Goal: Task Accomplishment & Management: Manage account settings

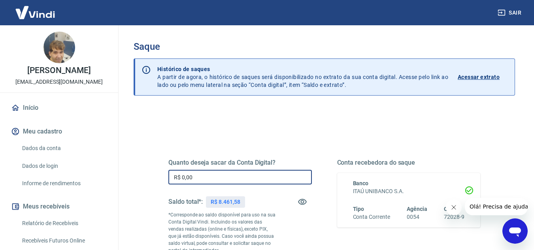
click at [199, 174] on input "R$ 0,00" at bounding box center [239, 177] width 143 height 15
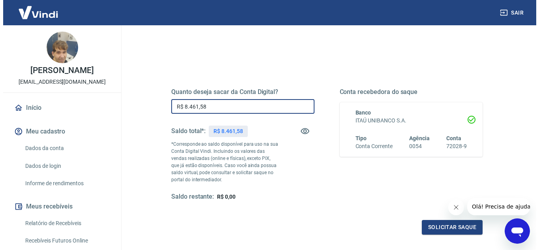
scroll to position [118, 0]
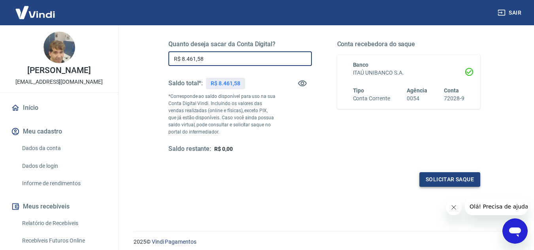
type input "R$ 8.461,58"
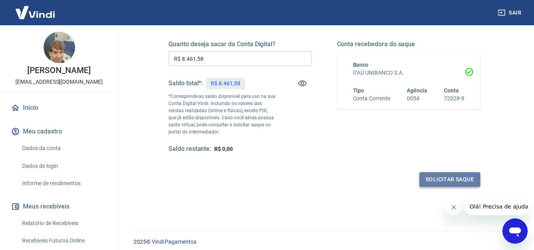
click at [434, 176] on button "Solicitar saque" at bounding box center [449, 179] width 61 height 15
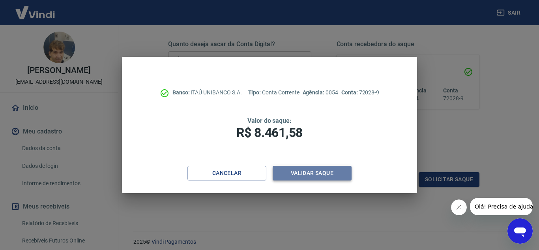
click at [301, 169] on button "Validar saque" at bounding box center [312, 173] width 79 height 15
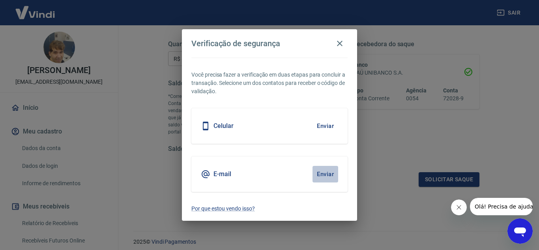
click at [325, 173] on button "Enviar" at bounding box center [326, 174] width 26 height 17
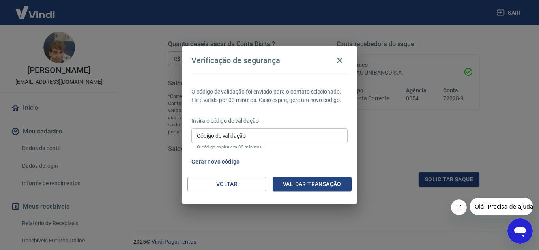
click at [200, 138] on input "Código de validação" at bounding box center [270, 135] width 156 height 15
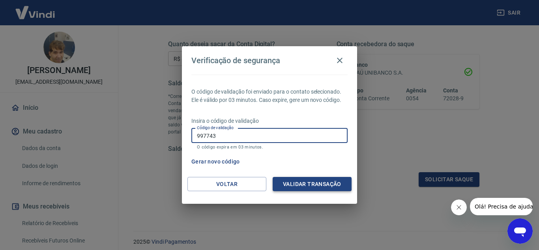
type input "997743"
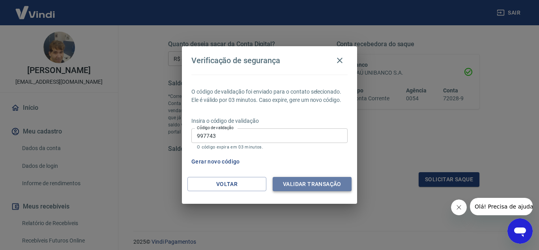
click at [311, 182] on button "Validar transação" at bounding box center [312, 184] width 79 height 15
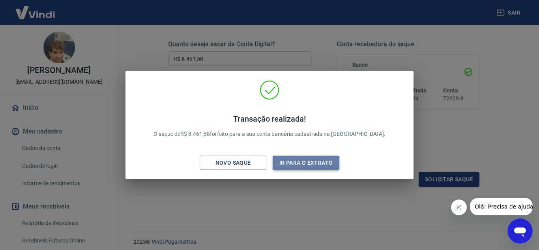
click at [302, 161] on button "Ir para o extrato" at bounding box center [306, 163] width 67 height 15
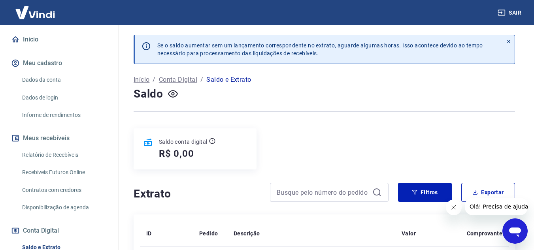
scroll to position [79, 0]
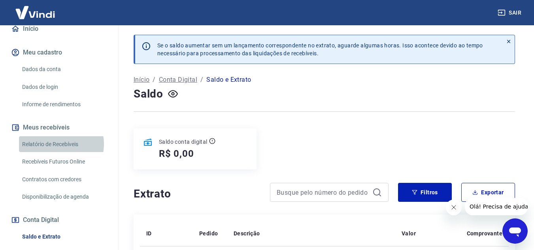
drag, startPoint x: 58, startPoint y: 152, endPoint x: 65, endPoint y: 153, distance: 6.4
click at [58, 152] on link "Relatório de Recebíveis" at bounding box center [64, 144] width 90 height 16
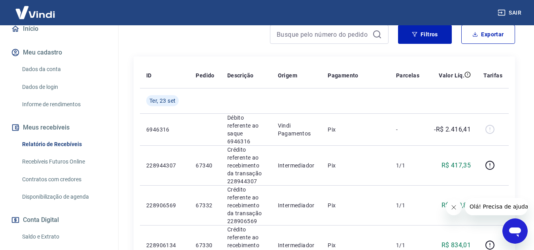
scroll to position [158, 0]
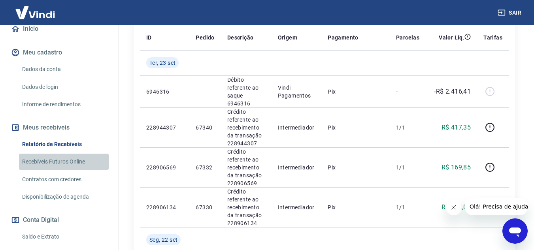
click at [64, 167] on link "Recebíveis Futuros Online" at bounding box center [64, 162] width 90 height 16
